Goal: Information Seeking & Learning: Learn about a topic

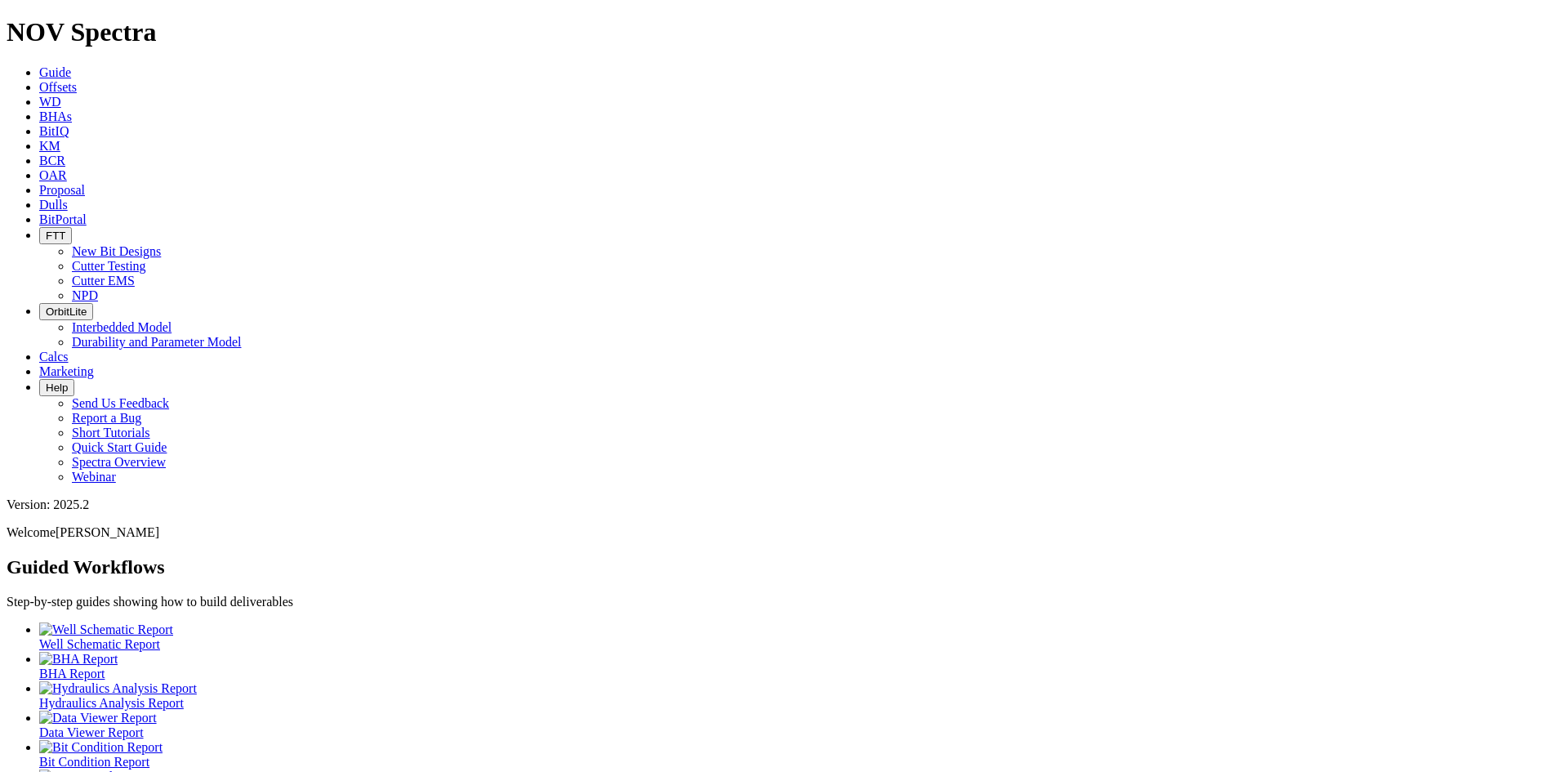
click at [72, 227] on button "FTT" at bounding box center [56, 235] width 33 height 17
click at [146, 259] on link "Cutter Testing" at bounding box center [109, 265] width 74 height 14
click at [46, 229] on icon "button" at bounding box center [46, 235] width 0 height 12
click at [146, 259] on link "Cutter Testing" at bounding box center [109, 265] width 74 height 14
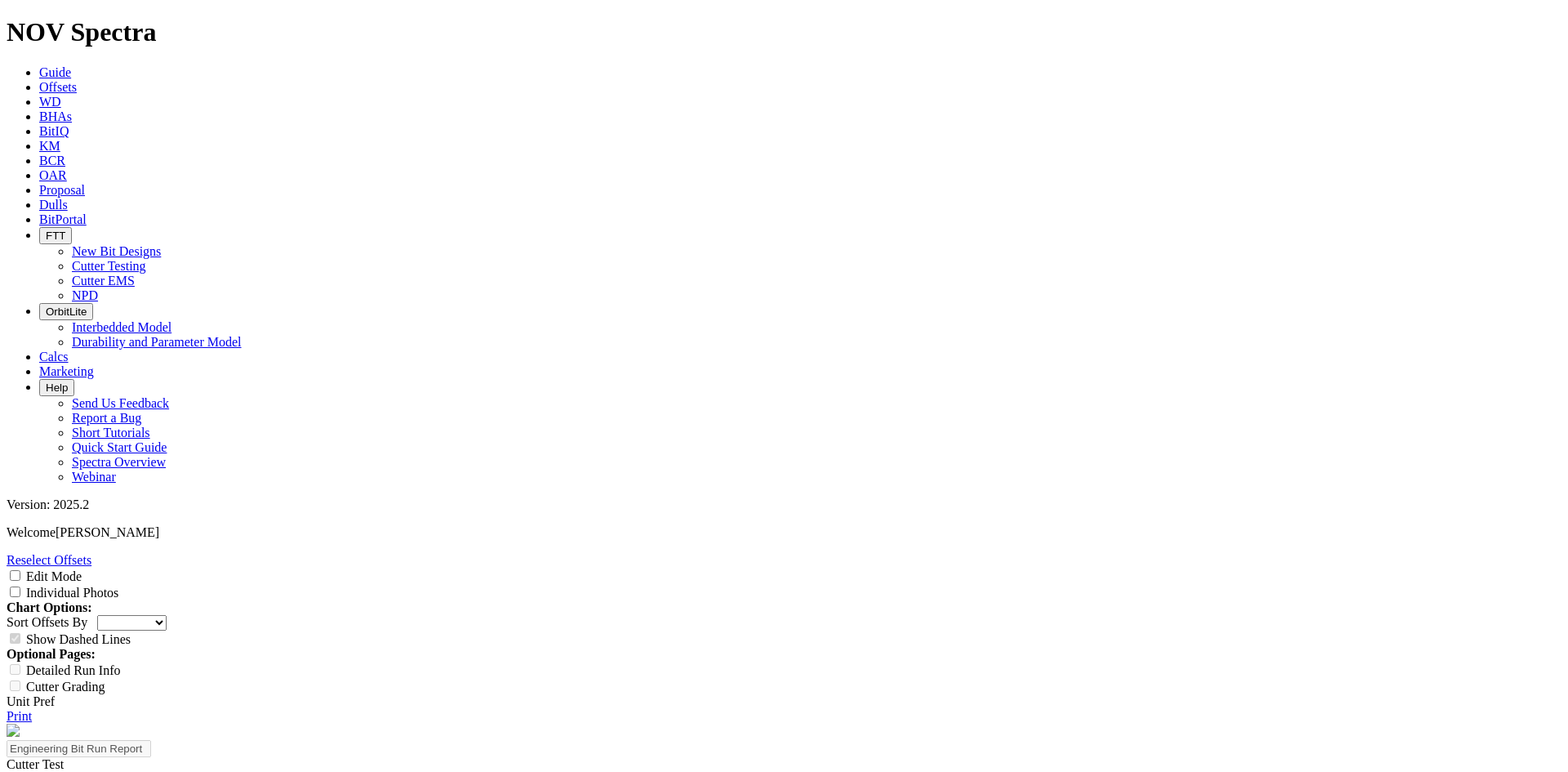
select select "Cutter"
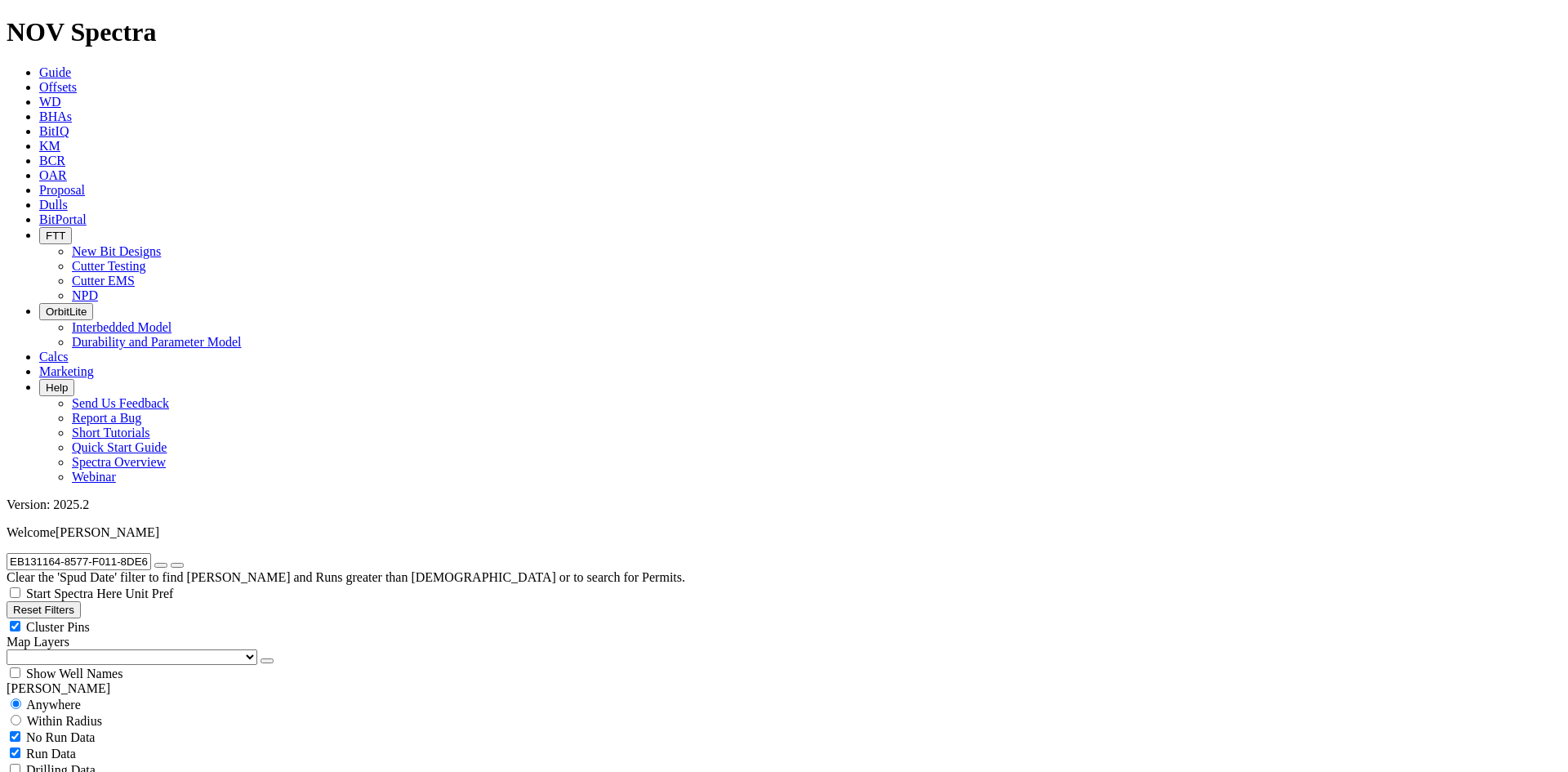
radio input "false"
radio input "true"
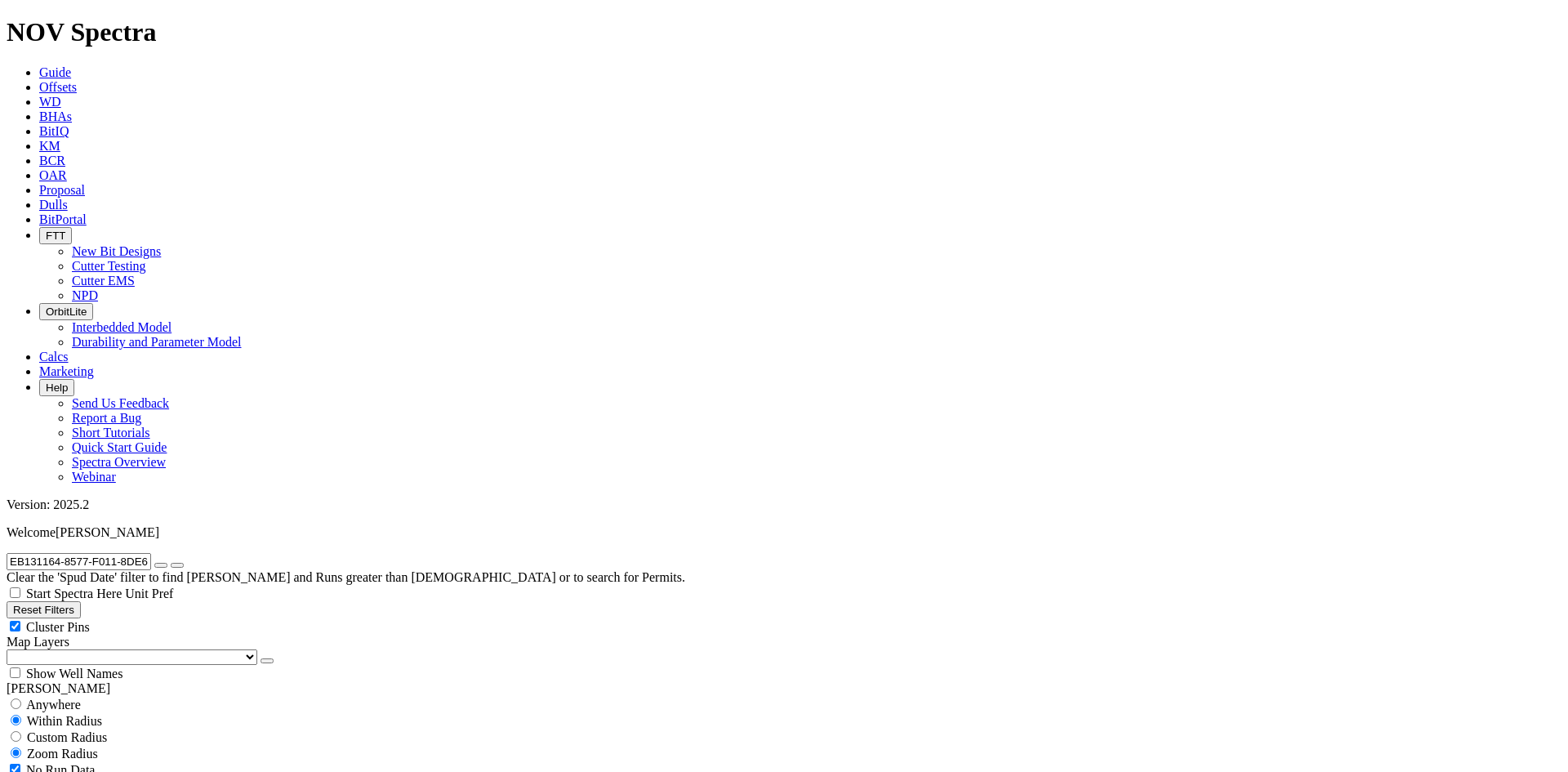
drag, startPoint x: 1508, startPoint y: 494, endPoint x: 1551, endPoint y: 492, distance: 43.0
drag, startPoint x: 1437, startPoint y: 658, endPoint x: 1331, endPoint y: 494, distance: 195.3
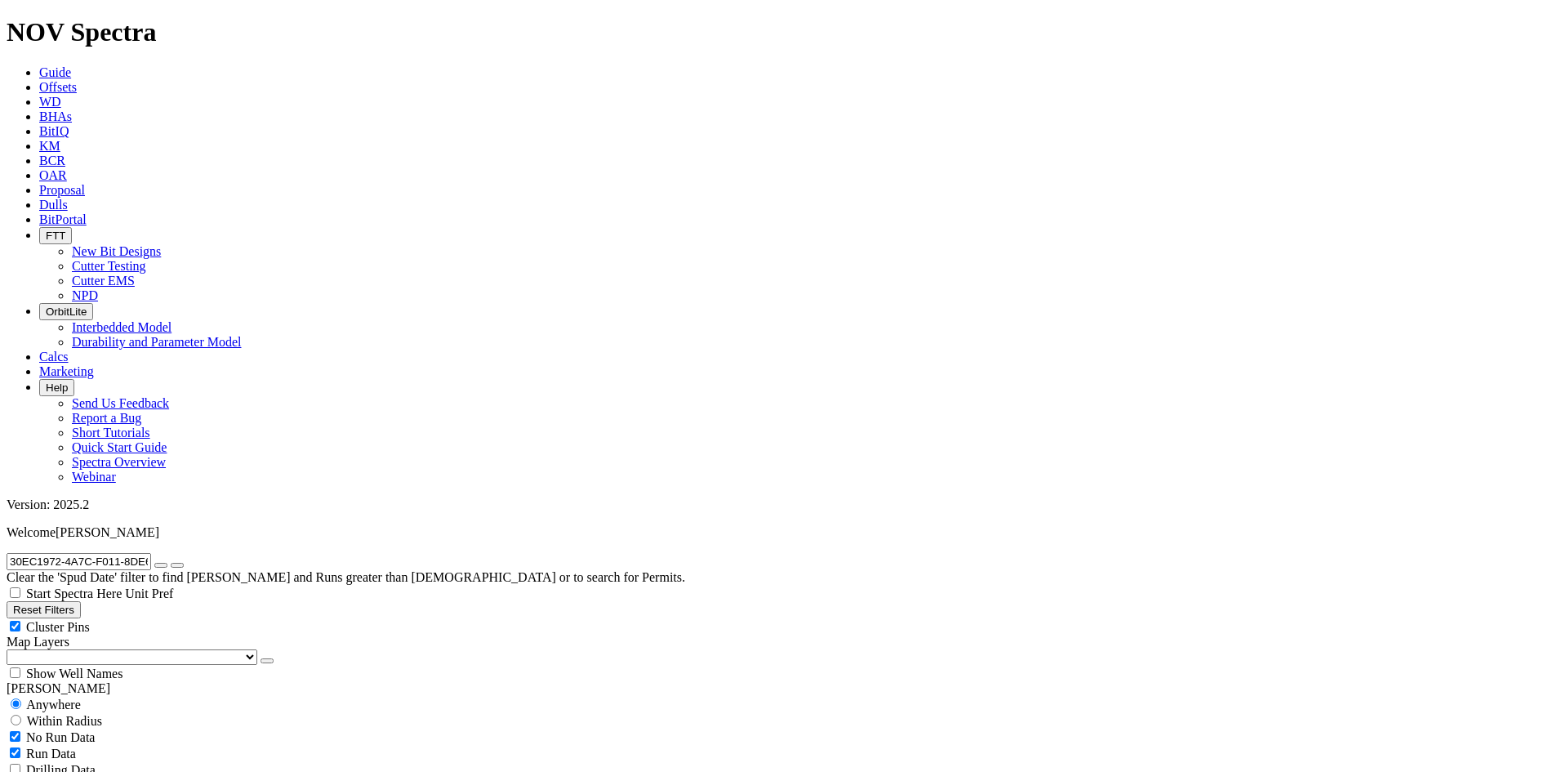
radio input "false"
radio input "true"
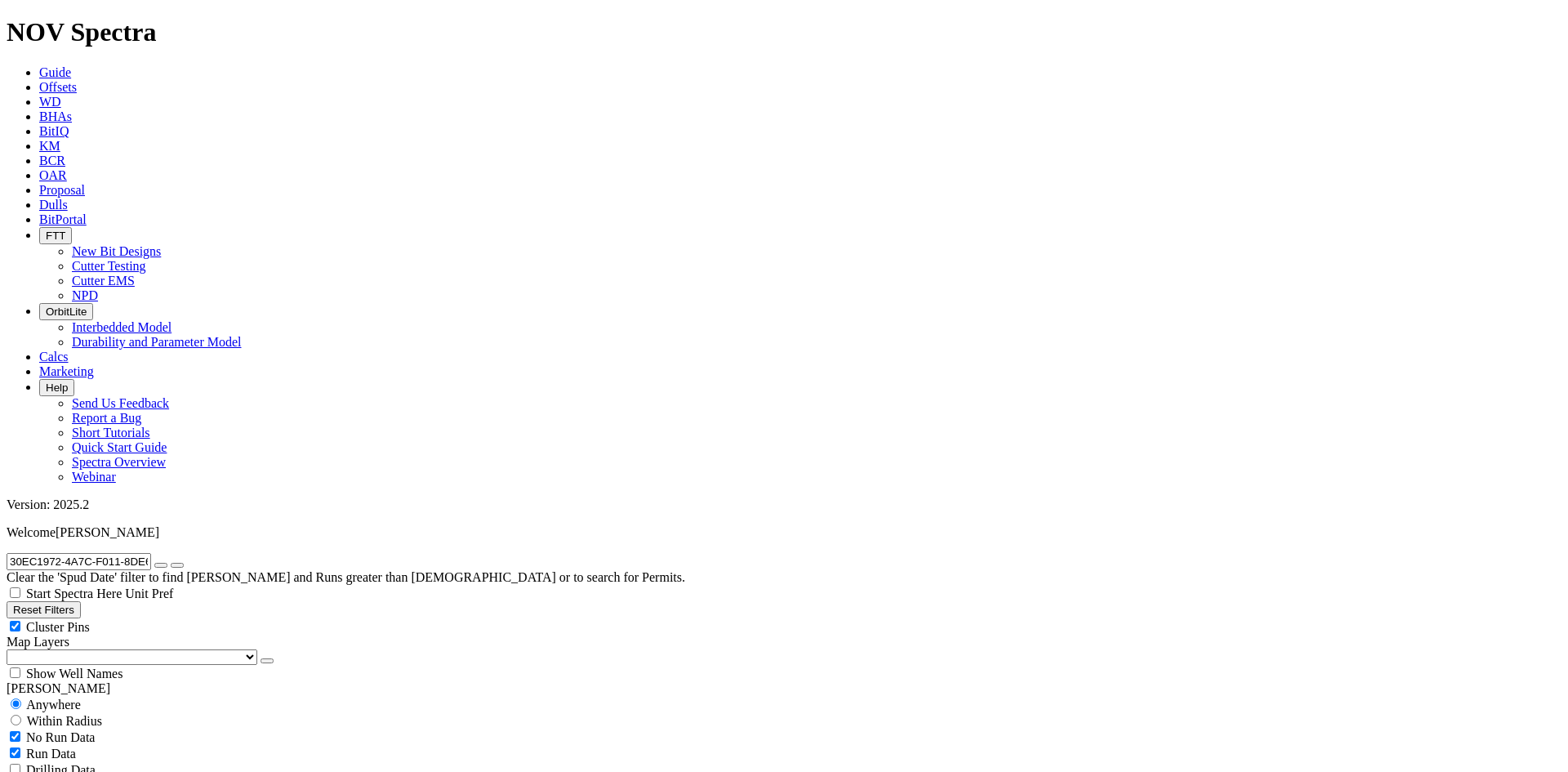
radio input "false"
radio input "true"
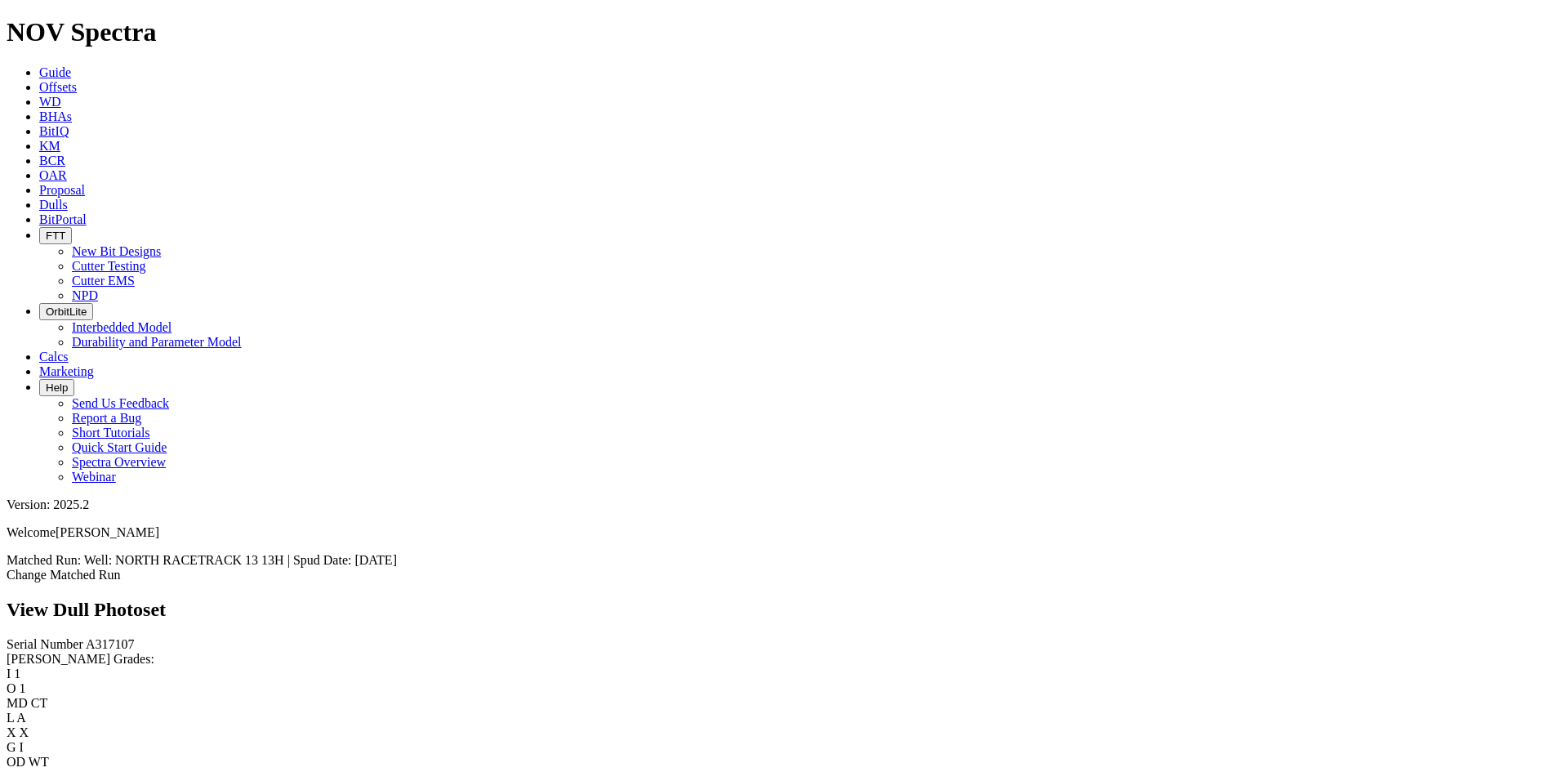
scroll to position [1225, 0]
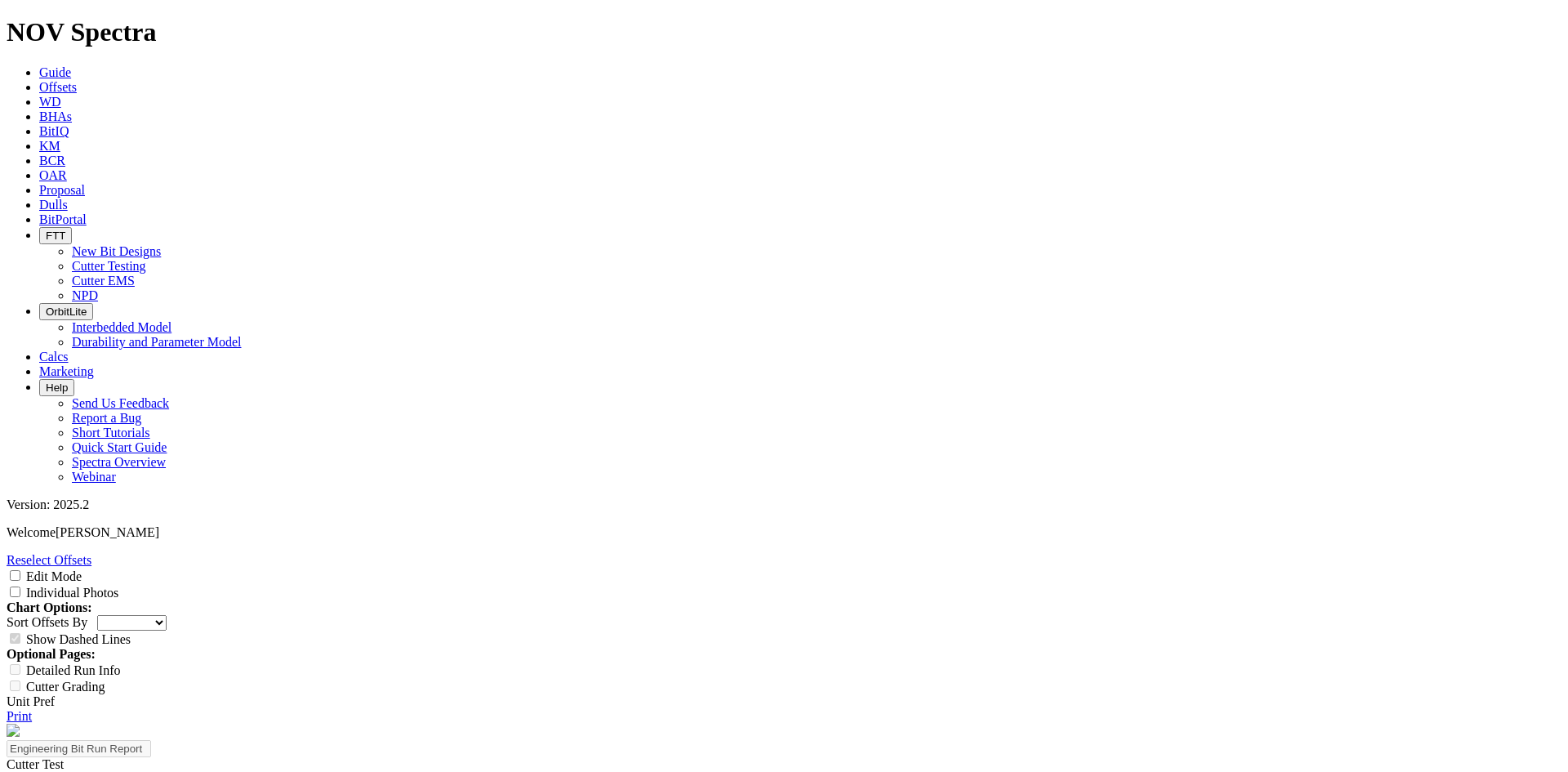
select select "Cutter"
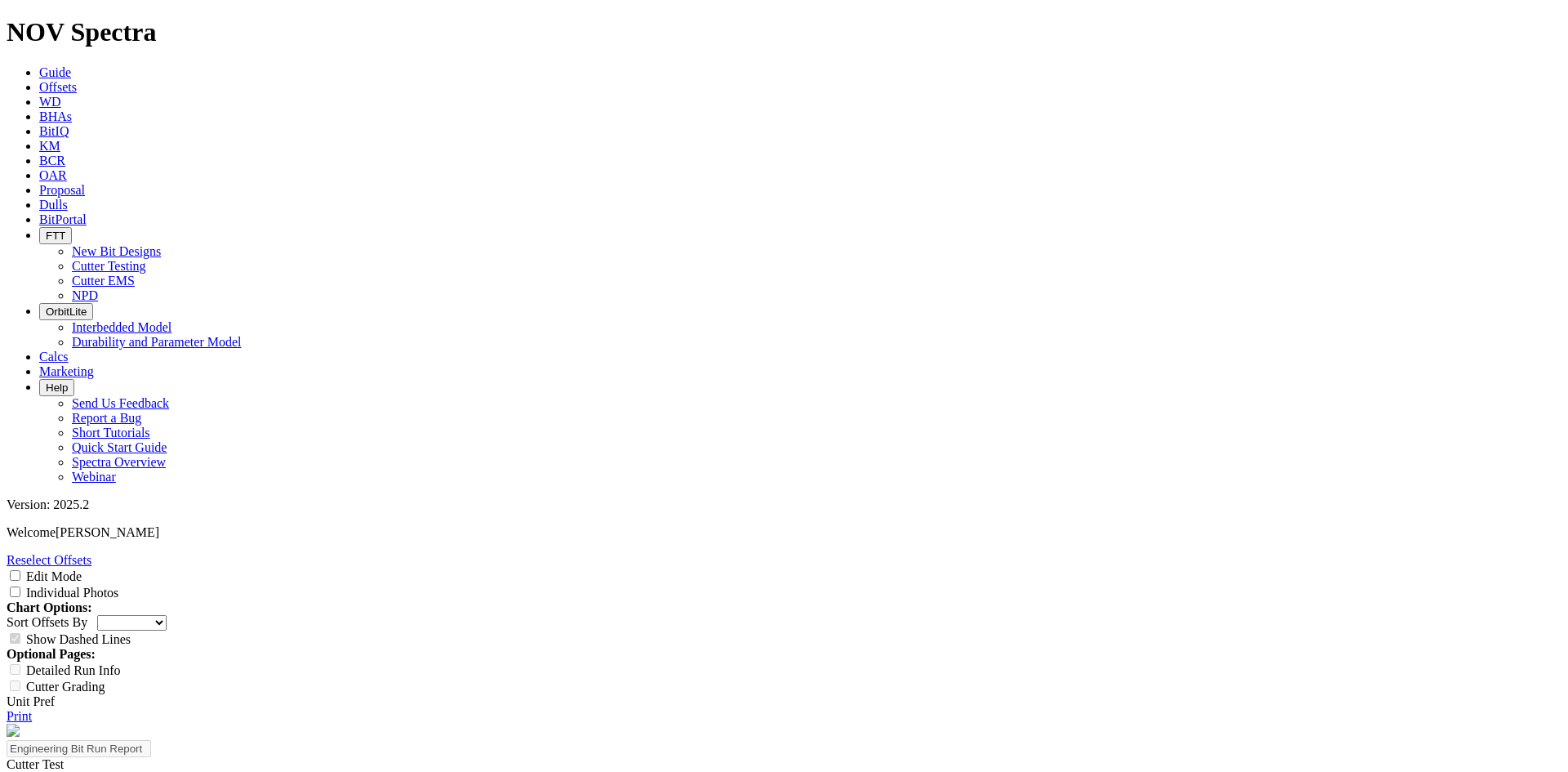
select select "string:https://spectra.nov.com/api/dull-photos/24845.A320177.20250826.BladePhot…"
select select "Cutter"
select select "string:https://spectra.nov.com/api/dull-photos/24845.A320177.20250826.BladePhot…"
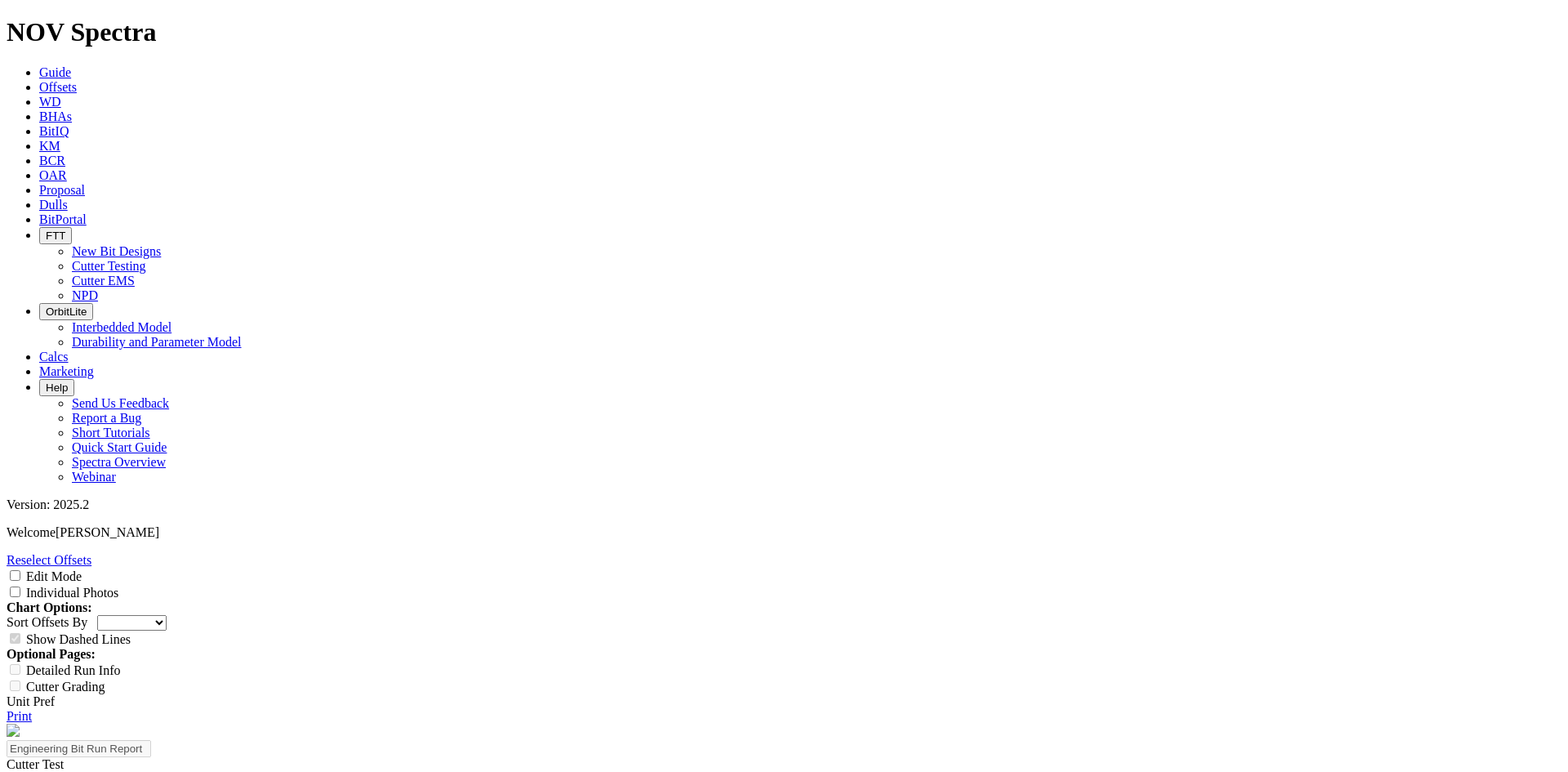
select select "Cutter"
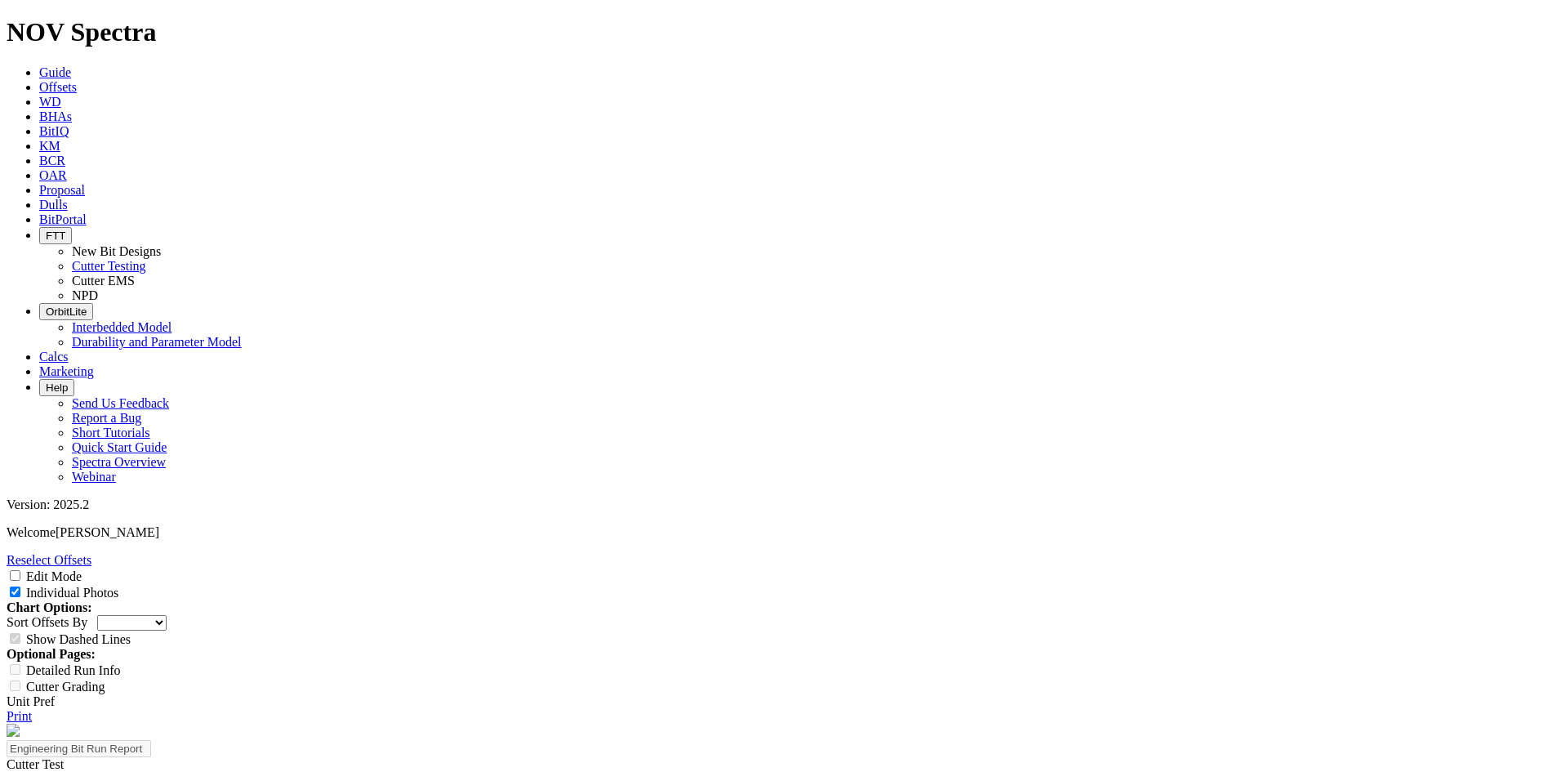
select select "Cutter"
